Goal: Information Seeking & Learning: Learn about a topic

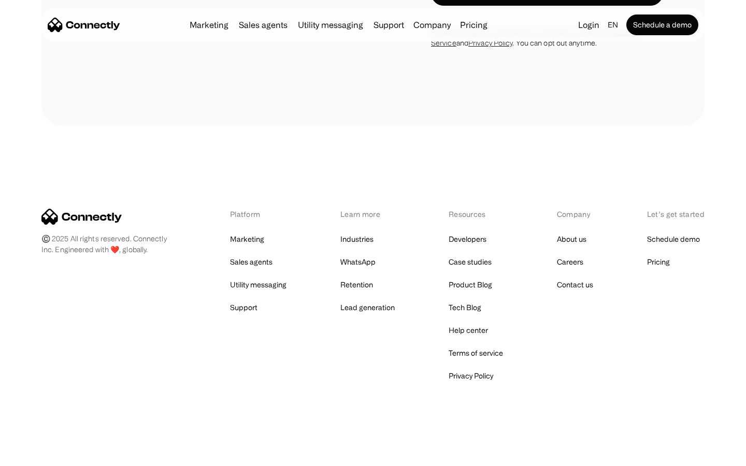
scroll to position [702, 0]
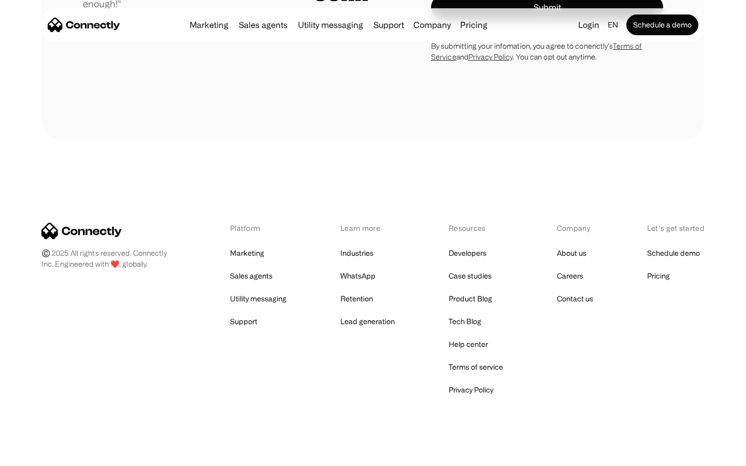
scroll to position [2885, 0]
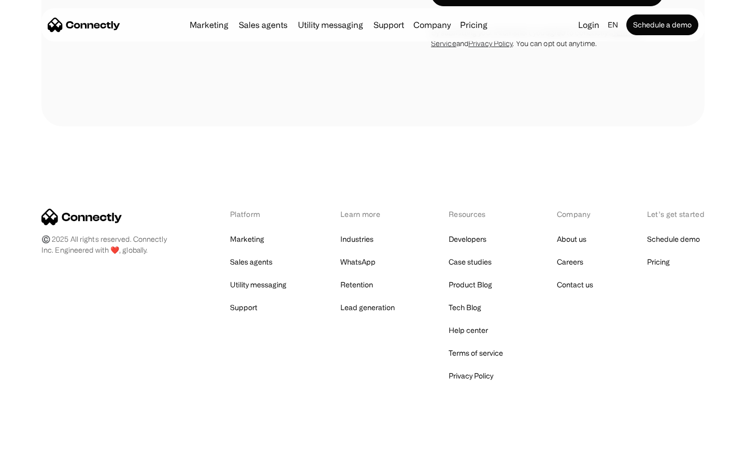
scroll to position [2936, 0]
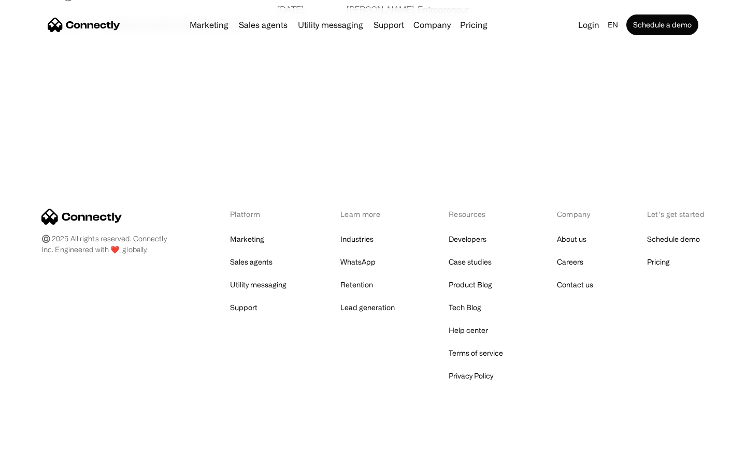
scroll to position [1990, 0]
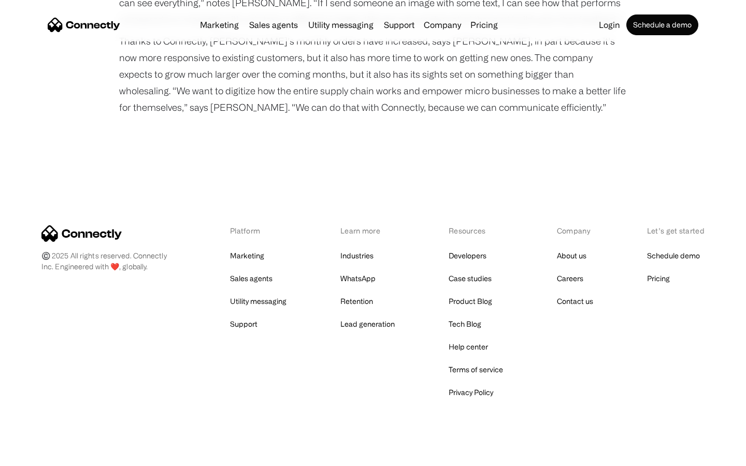
scroll to position [1318, 0]
